Goal: Task Accomplishment & Management: Complete application form

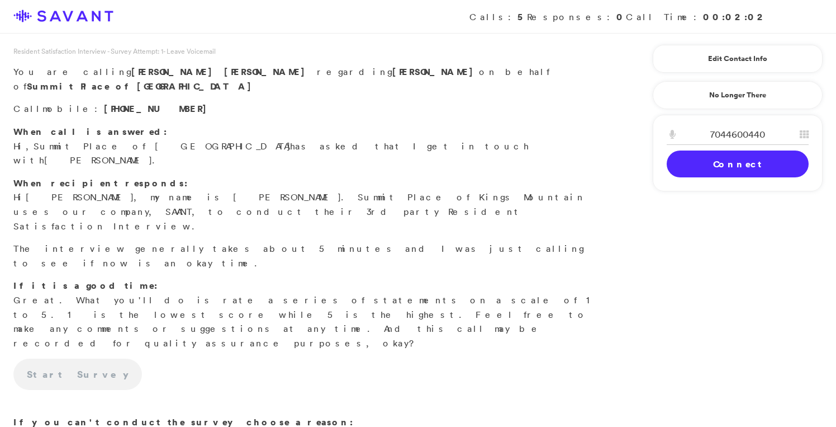
click at [712, 173] on link "Connect" at bounding box center [738, 163] width 142 height 27
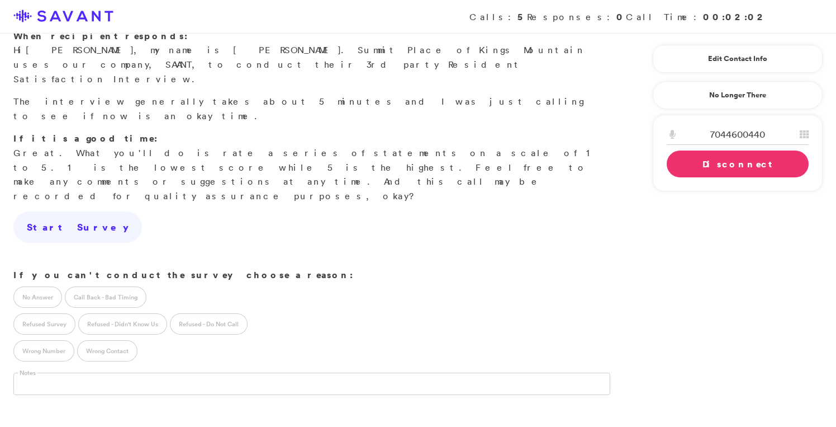
scroll to position [148, 0]
click at [121, 286] on label "Call Back - Bad Timing" at bounding box center [106, 296] width 82 height 21
click at [113, 372] on input "text" at bounding box center [103, 382] width 181 height 21
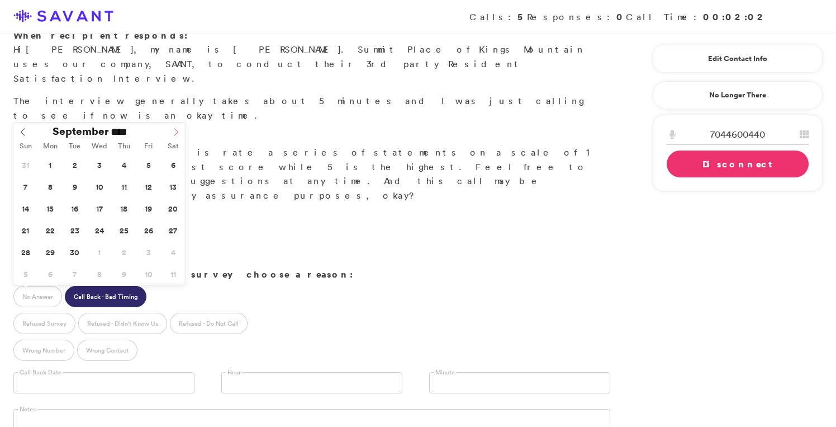
click at [174, 134] on icon at bounding box center [176, 132] width 8 height 8
type input "**********"
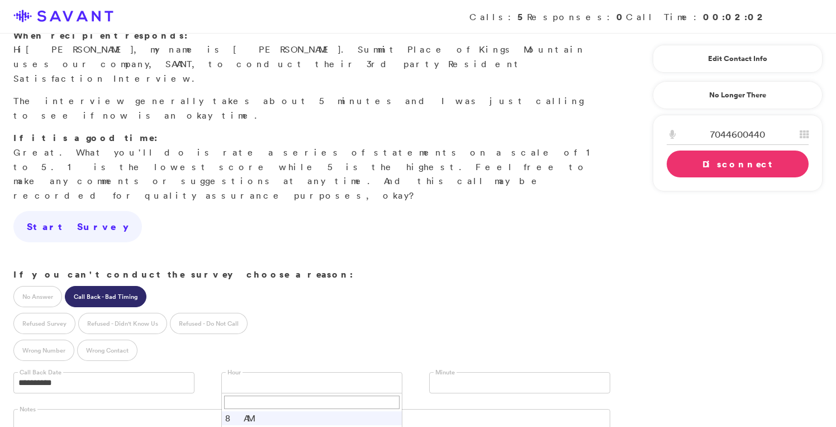
click at [265, 372] on link at bounding box center [311, 382] width 181 height 21
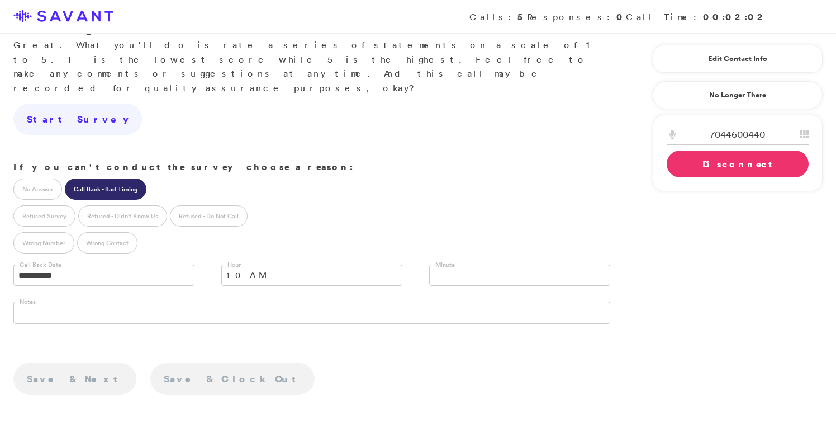
scroll to position [255, 0]
click at [729, 168] on link "Disconnect" at bounding box center [738, 163] width 142 height 27
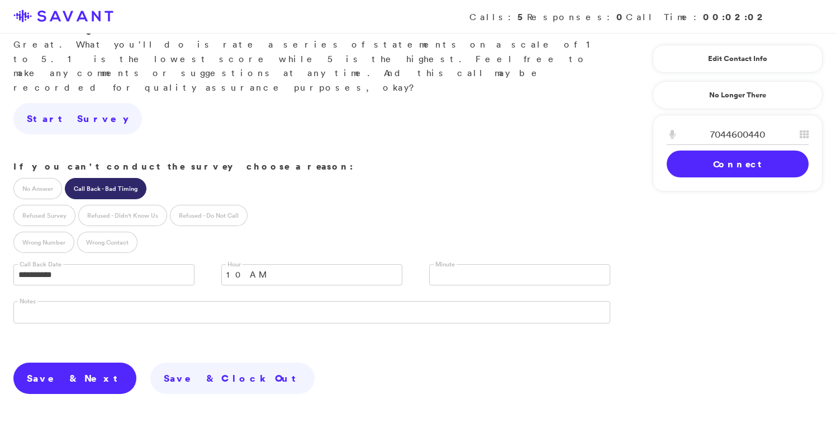
click at [55, 362] on link "Save & Next" at bounding box center [74, 377] width 123 height 31
